Goal: Task Accomplishment & Management: Manage account settings

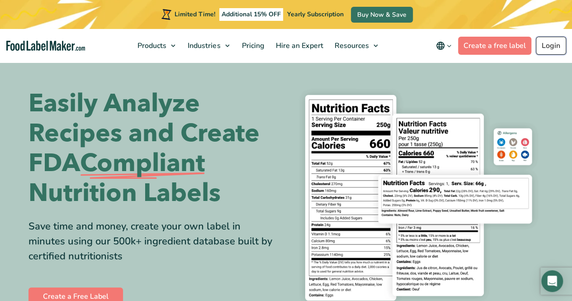
click at [544, 45] on link "Login" at bounding box center [551, 46] width 30 height 18
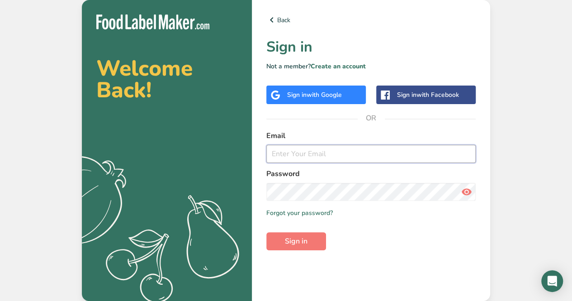
click at [314, 152] on input "email" at bounding box center [370, 154] width 209 height 18
type input "audrey@ascfood.com"
click at [318, 199] on form "Email audrey@ascfood.com Password Remember me Forgot your password? Sign in" at bounding box center [370, 190] width 209 height 120
click at [465, 194] on icon at bounding box center [466, 192] width 11 height 16
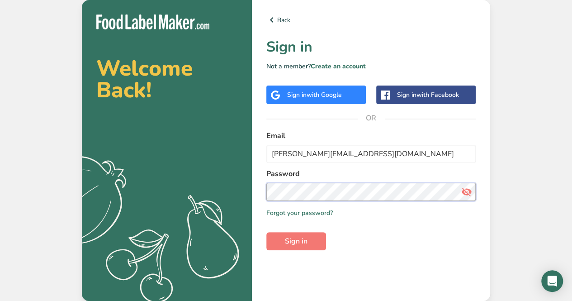
click at [266, 232] on button "Sign in" at bounding box center [296, 241] width 60 height 18
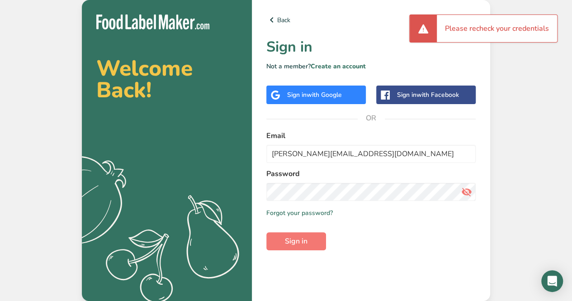
click at [326, 100] on div "Sign in with Google" at bounding box center [316, 94] width 100 height 19
